Goal: Information Seeking & Learning: Learn about a topic

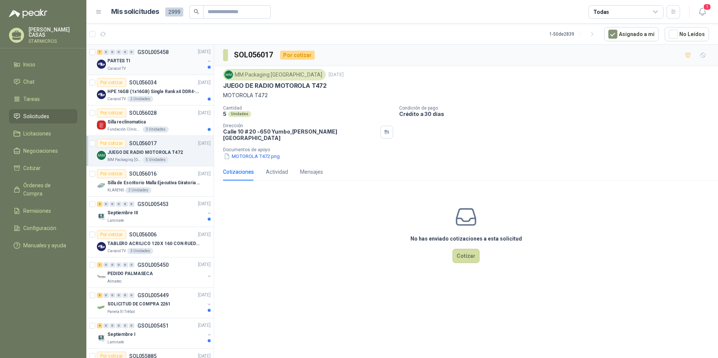
click at [163, 67] on div "Caracol TV" at bounding box center [155, 69] width 97 height 6
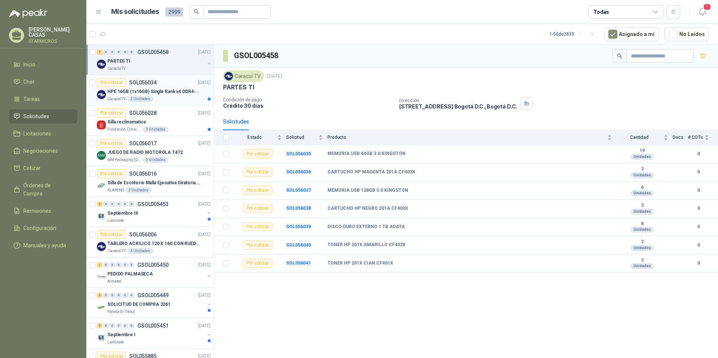
click at [179, 97] on div "Caracol TV 2 Unidades" at bounding box center [158, 99] width 103 height 6
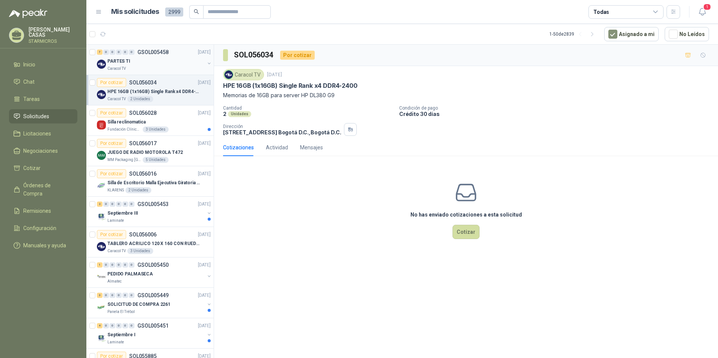
click at [166, 53] on p "GSOL005458" at bounding box center [153, 52] width 31 height 5
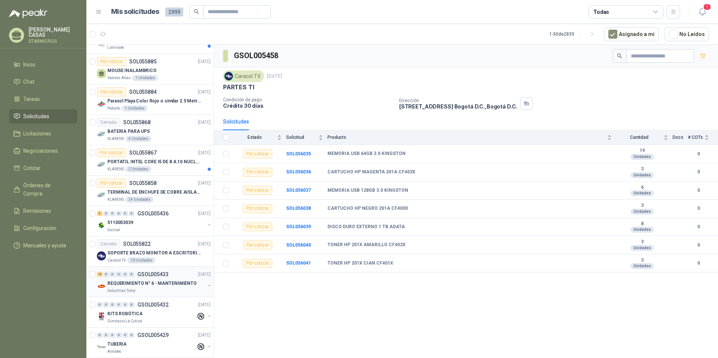
scroll to position [301, 0]
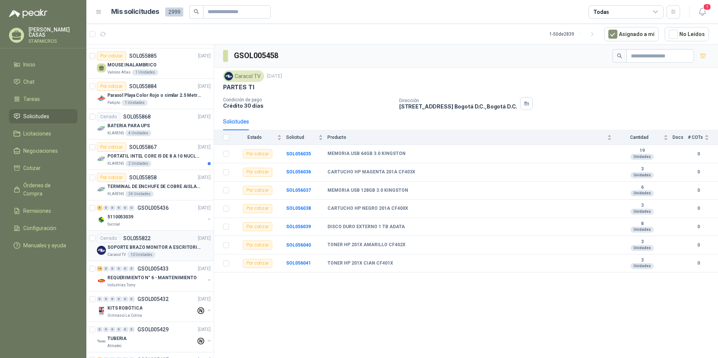
click at [165, 244] on p "SOPORTE BRAZO MONITOR A ESCRITORIO NBF80" at bounding box center [154, 247] width 94 height 7
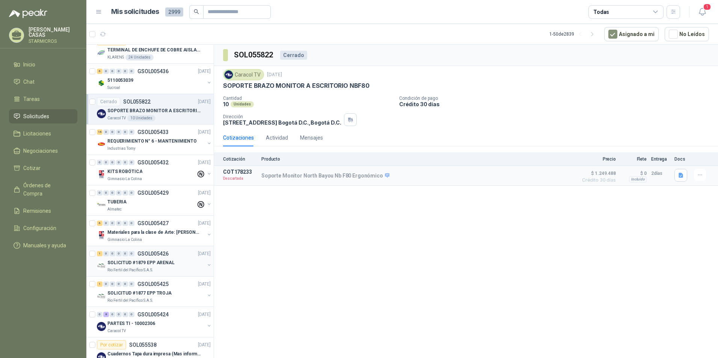
scroll to position [451, 0]
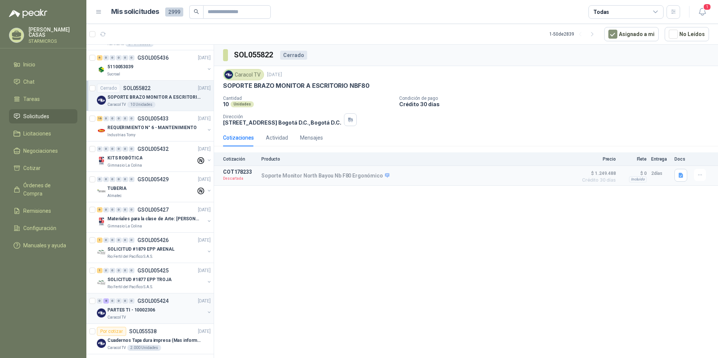
click at [151, 309] on p "PARTES TI - 10002306" at bounding box center [131, 310] width 48 height 7
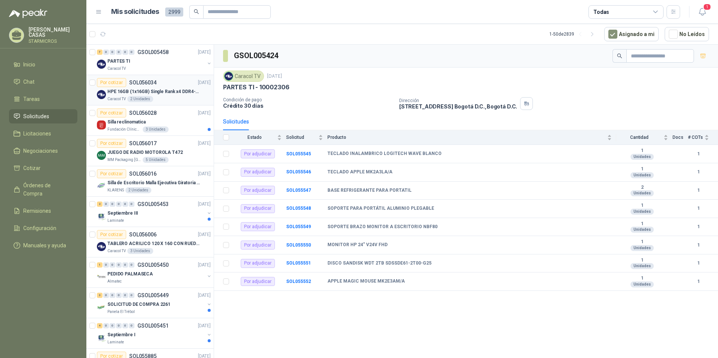
click at [162, 98] on div "Caracol TV 2 Unidades" at bounding box center [158, 99] width 103 height 6
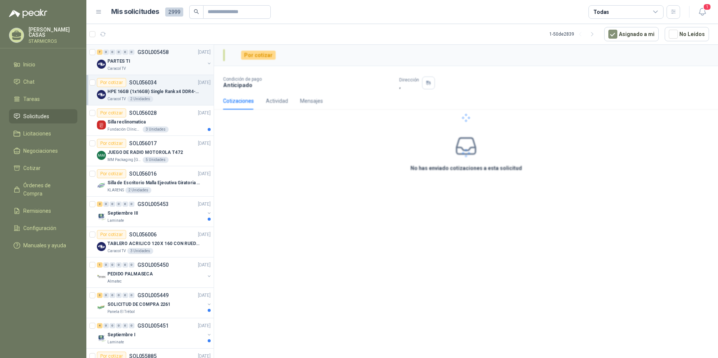
click at [165, 67] on div "Caracol TV" at bounding box center [155, 69] width 97 height 6
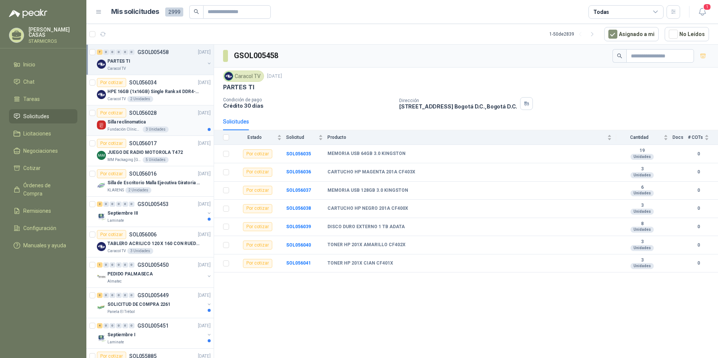
click at [159, 124] on div "Silla reclinomatica" at bounding box center [158, 122] width 103 height 9
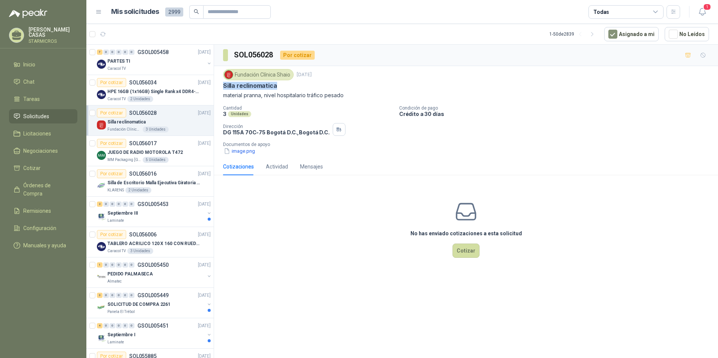
drag, startPoint x: 222, startPoint y: 83, endPoint x: 278, endPoint y: 86, distance: 55.7
click at [278, 86] on div "Fundación Clínica Shaio 15 sept, 2025 Silla reclinomatica material pranna, nive…" at bounding box center [466, 112] width 504 height 92
click at [252, 152] on button "image.png" at bounding box center [239, 151] width 33 height 8
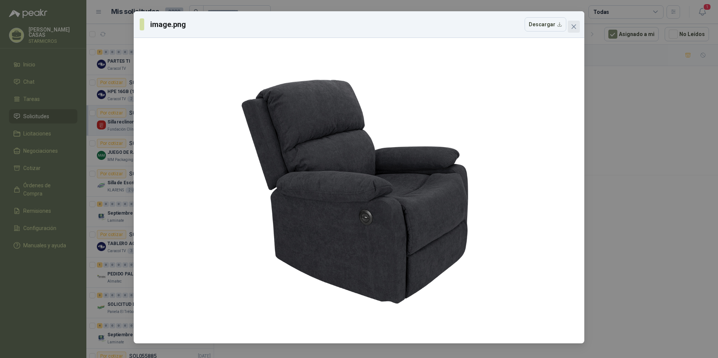
click at [572, 29] on icon "close" at bounding box center [574, 26] width 5 height 5
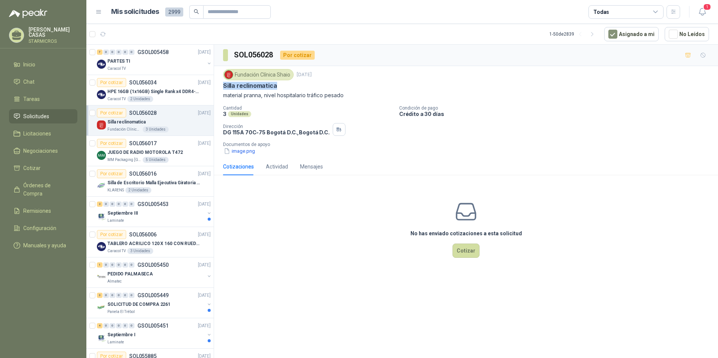
copy p "Silla reclinomatica"
click at [707, 7] on span "1" at bounding box center [707, 6] width 8 height 7
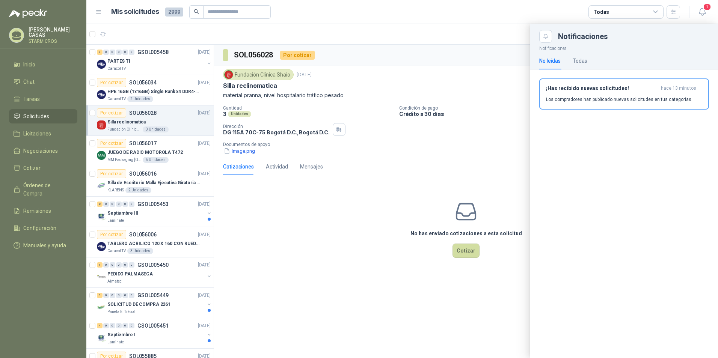
click at [625, 111] on div "¡Has recibido nuevas solicitudes! hace 13 minutos Los compradores han publicado…" at bounding box center [625, 97] width 188 height 55
click at [627, 96] on p "Los compradores han publicado nuevas solicitudes en tus categorías." at bounding box center [619, 99] width 147 height 7
